Goal: Information Seeking & Learning: Learn about a topic

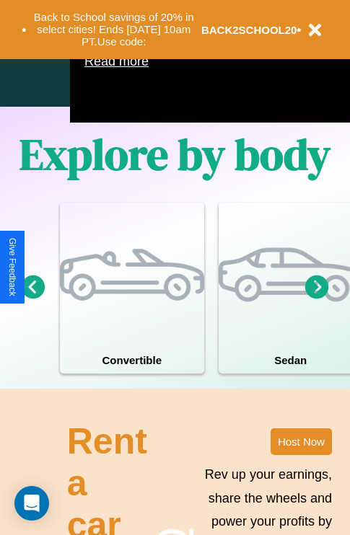
scroll to position [926, 0]
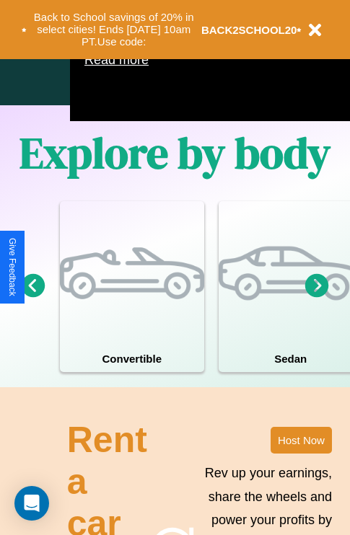
click at [32, 297] on icon at bounding box center [34, 285] width 24 height 24
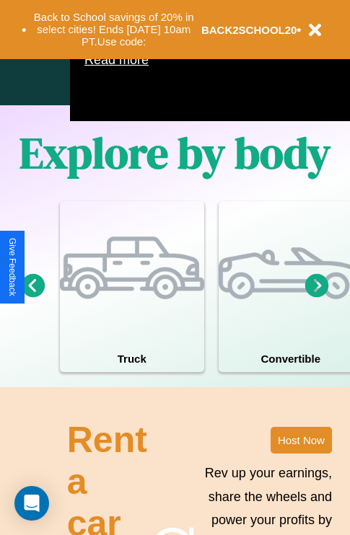
scroll to position [1746, 0]
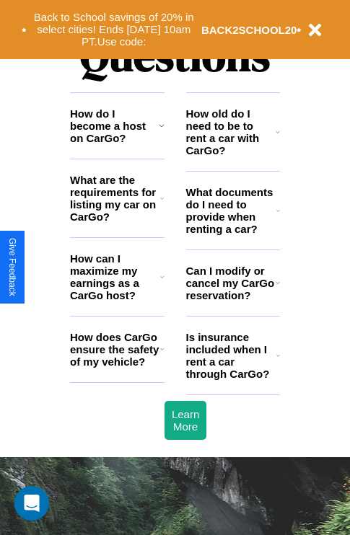
click at [117, 221] on h3 "What are the requirements for listing my car on CarGo?" at bounding box center [115, 198] width 90 height 49
click at [161, 355] on icon at bounding box center [162, 349] width 4 height 12
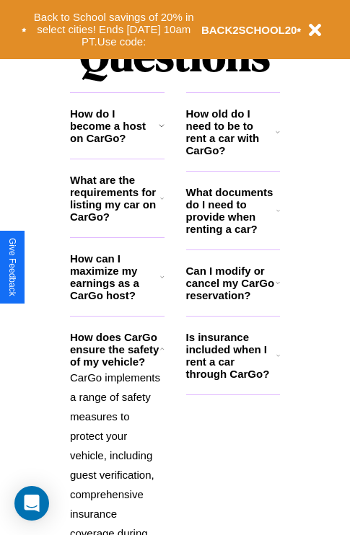
click at [232, 155] on h3 "How old do I need to be to rent a car with CarGo?" at bounding box center [231, 131] width 90 height 49
click at [161, 355] on icon at bounding box center [162, 349] width 4 height 12
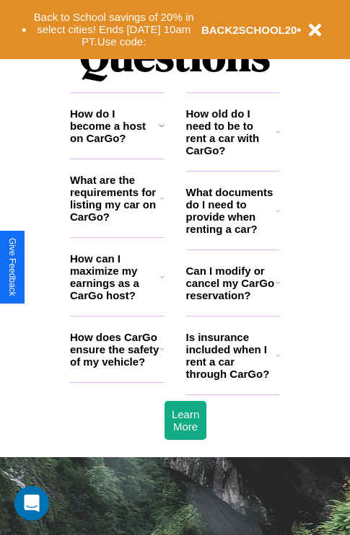
click at [232, 301] on h3 "Can I modify or cancel my CarGo reservation?" at bounding box center [230, 283] width 89 height 37
